Goal: Transaction & Acquisition: Purchase product/service

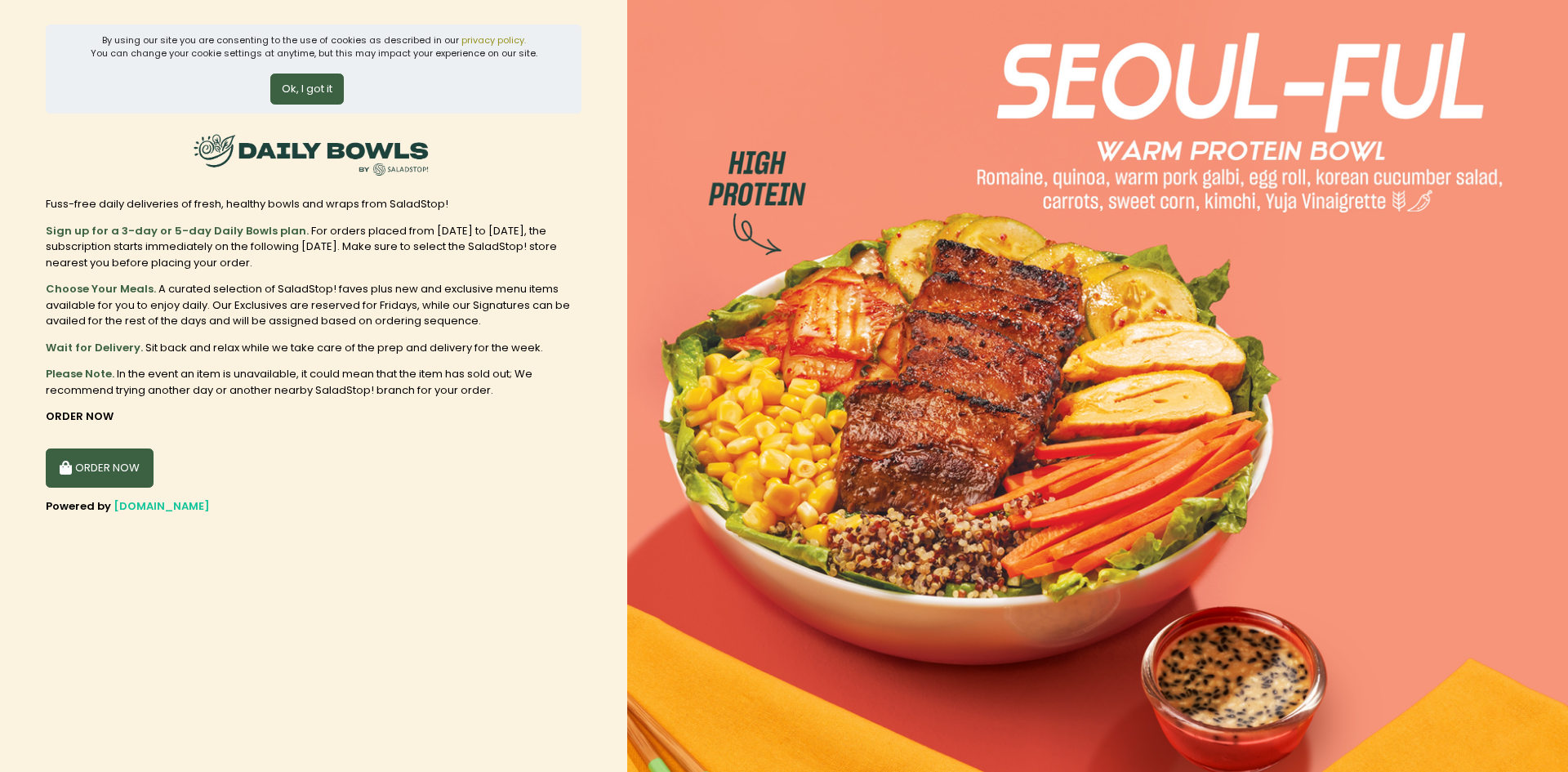
click at [289, 98] on button "Ok, I got it" at bounding box center [307, 89] width 74 height 31
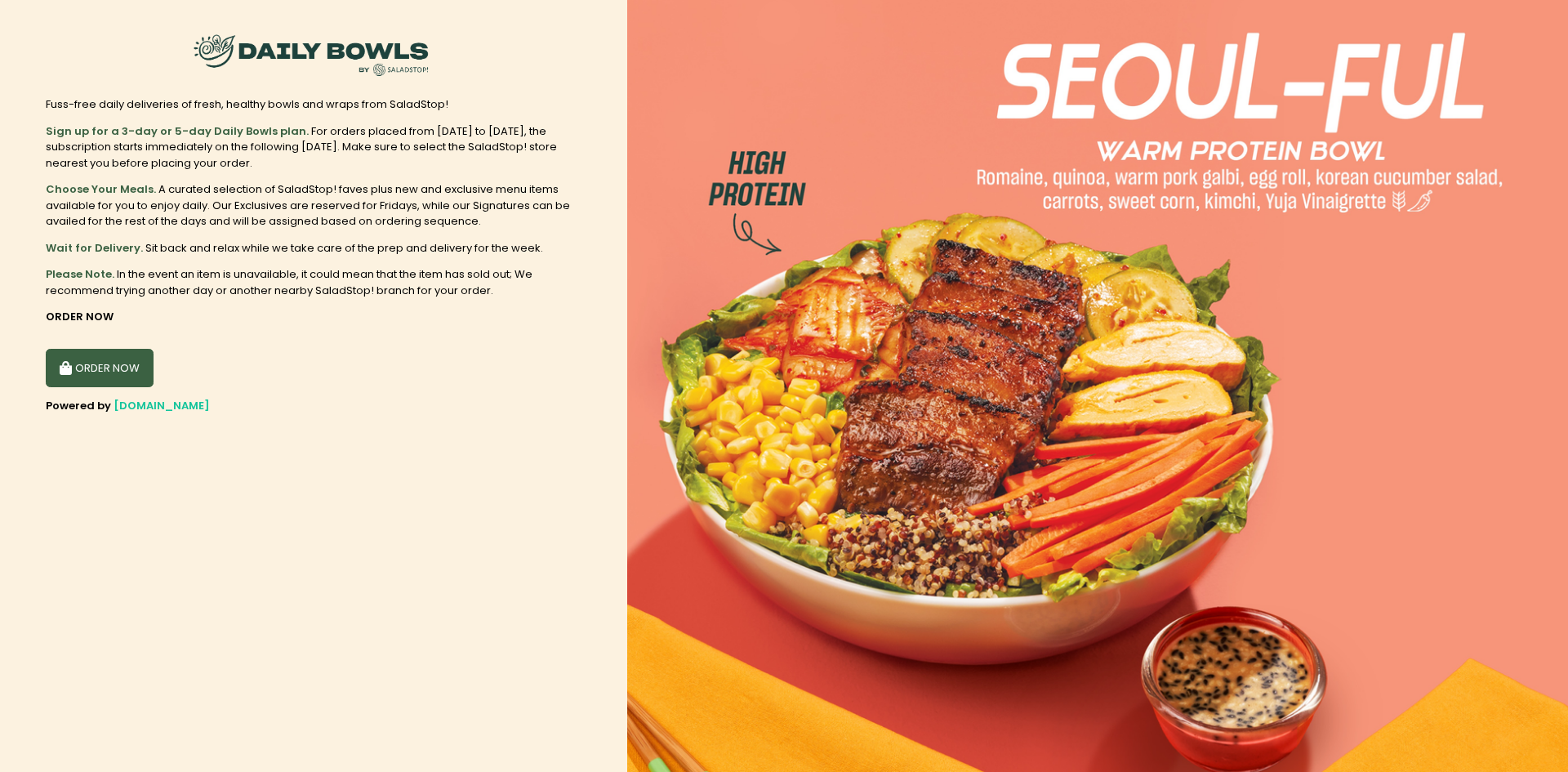
click at [101, 365] on button "ORDER NOW" at bounding box center [99, 369] width 108 height 39
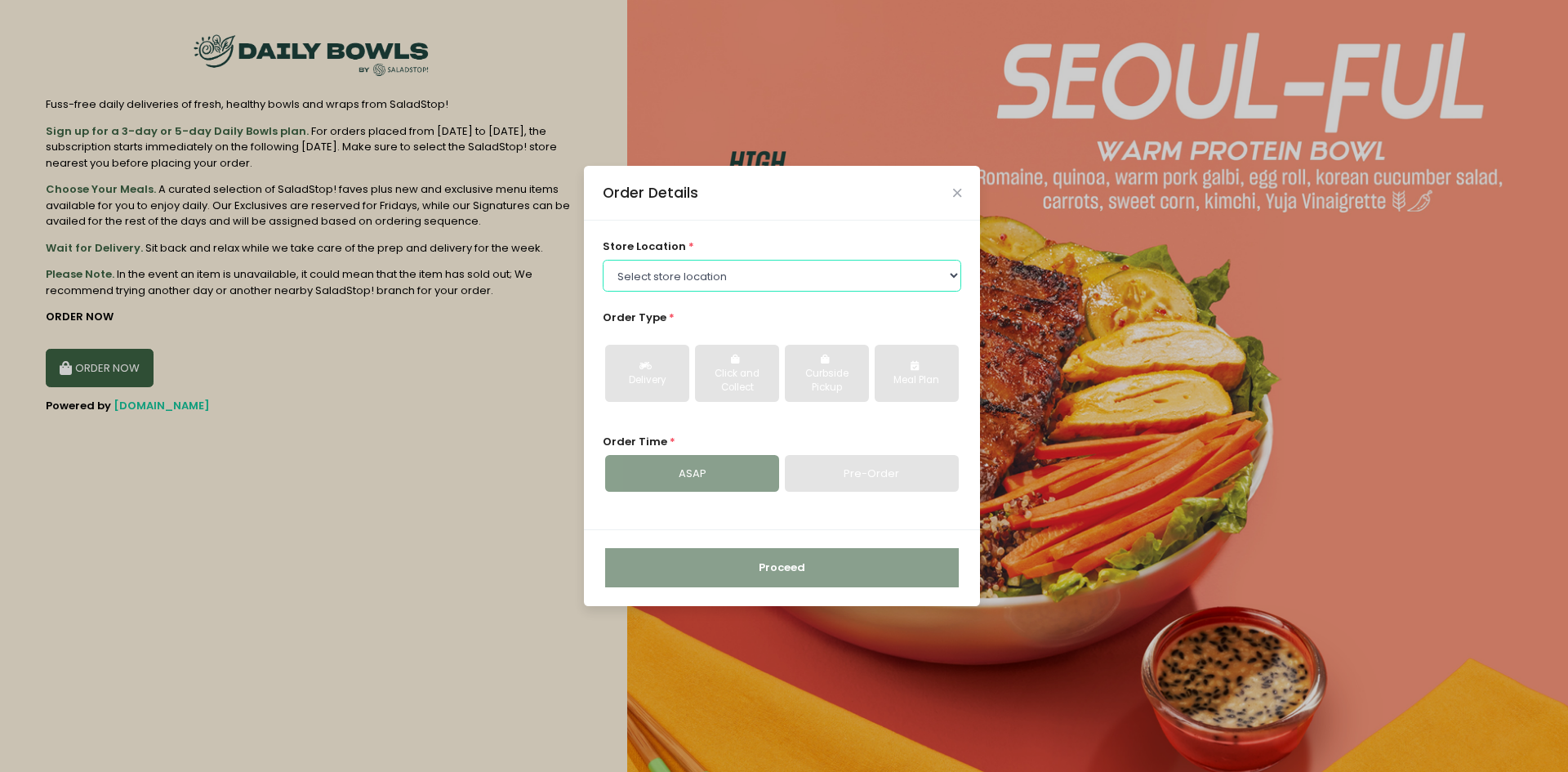
click at [731, 270] on select "Select store location [GEOGRAPHIC_DATA] [GEOGRAPHIC_DATA] [PERSON_NAME][GEOGRAP…" at bounding box center [782, 275] width 360 height 31
select select "660251a251b8268a02bf1814"
click at [602, 260] on select "Select store location [GEOGRAPHIC_DATA] [GEOGRAPHIC_DATA] [PERSON_NAME][GEOGRAP…" at bounding box center [782, 275] width 360 height 31
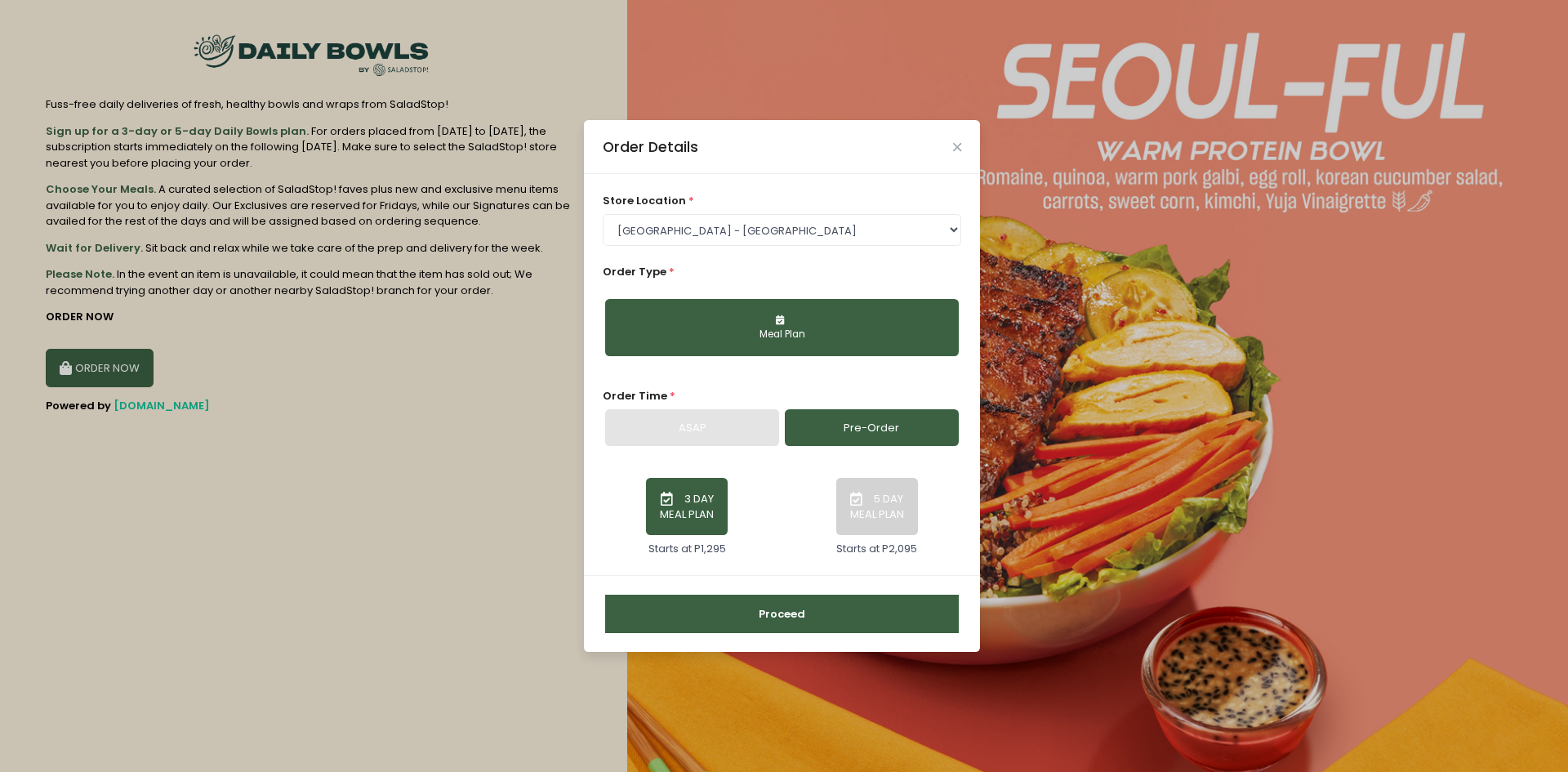
click at [877, 505] on button "5 DAY MEAL PLAN" at bounding box center [877, 506] width 81 height 57
click at [874, 602] on button "Proceed" at bounding box center [782, 614] width 354 height 39
